Goal: Task Accomplishment & Management: Use online tool/utility

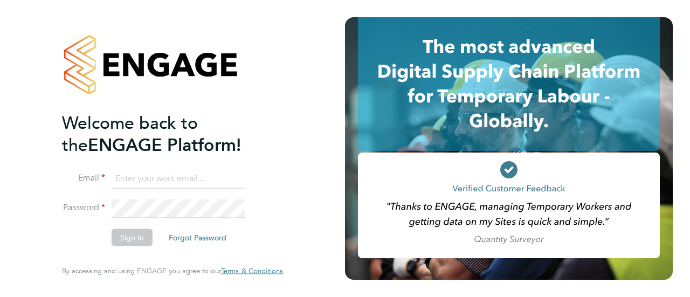
type input "simon.bennett@wates.co.uk"
click at [132, 241] on button "Sign In" at bounding box center [132, 237] width 41 height 17
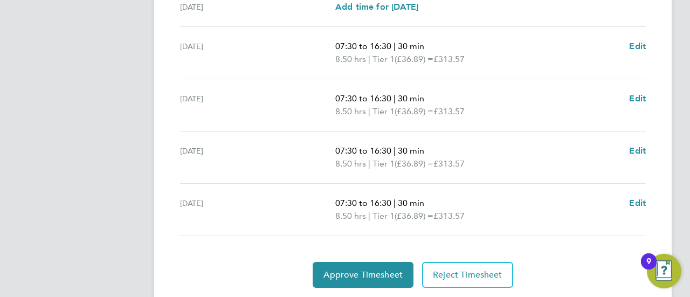
scroll to position [467, 0]
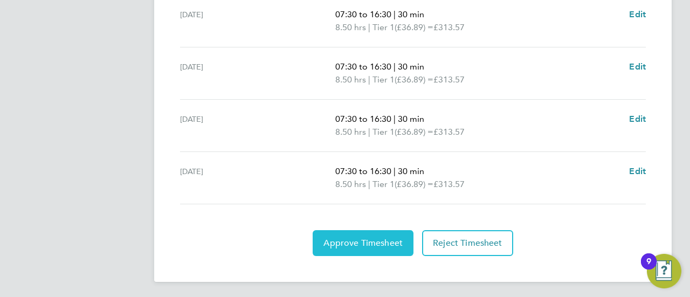
click at [388, 238] on span "Approve Timesheet" at bounding box center [362, 243] width 79 height 11
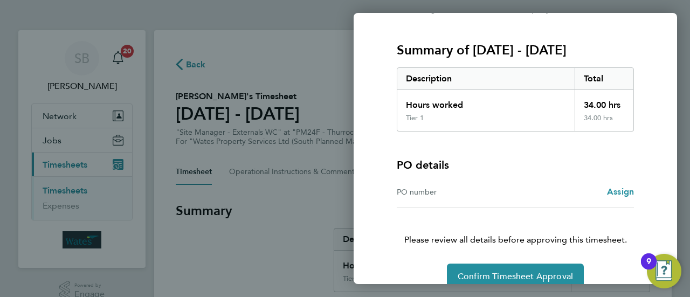
scroll to position [144, 0]
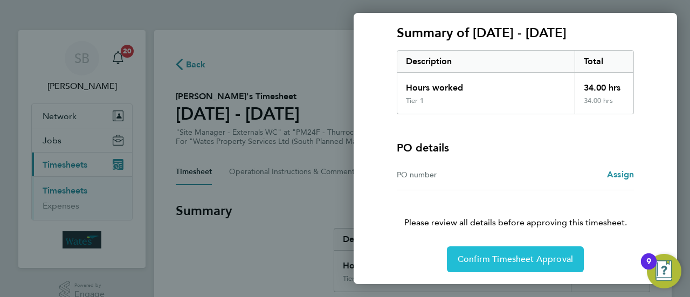
click at [483, 255] on span "Confirm Timesheet Approval" at bounding box center [514, 259] width 115 height 11
